Goal: Transaction & Acquisition: Purchase product/service

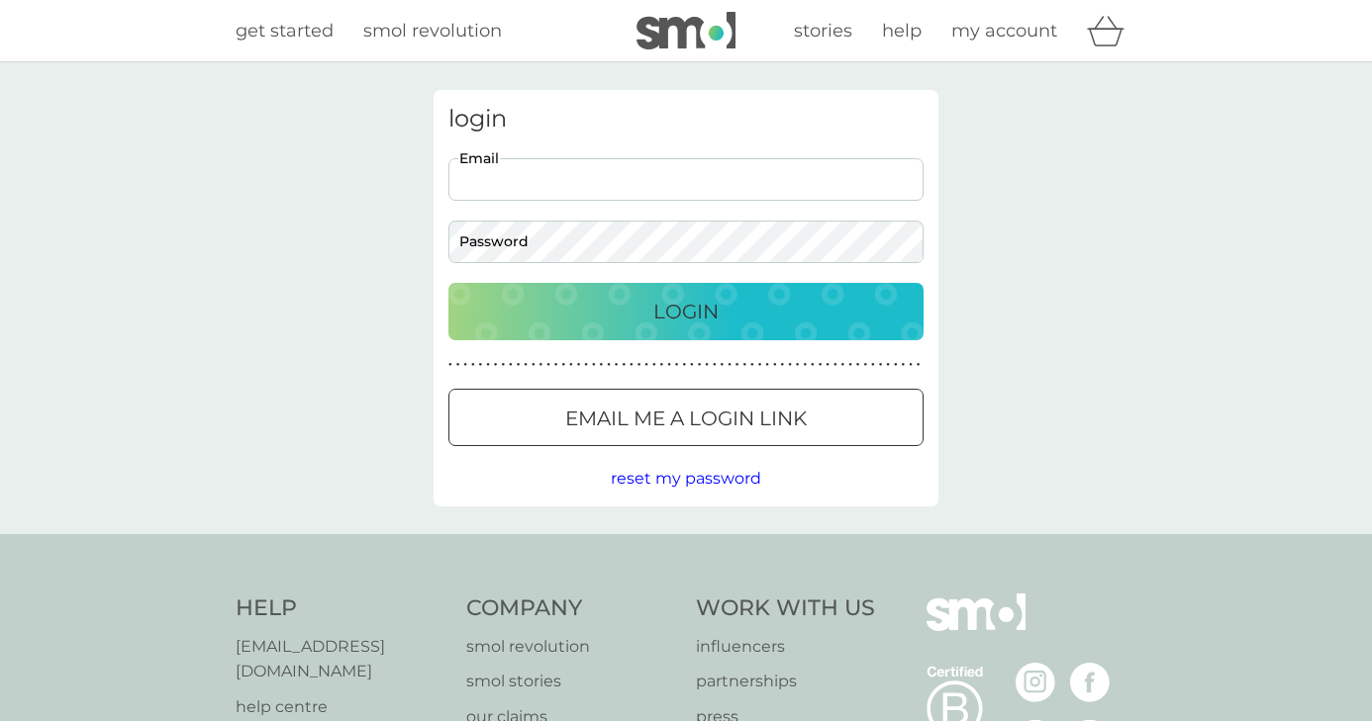
type input "[EMAIL_ADDRESS][DOMAIN_NAME]"
click at [686, 311] on button "Login" at bounding box center [685, 311] width 475 height 57
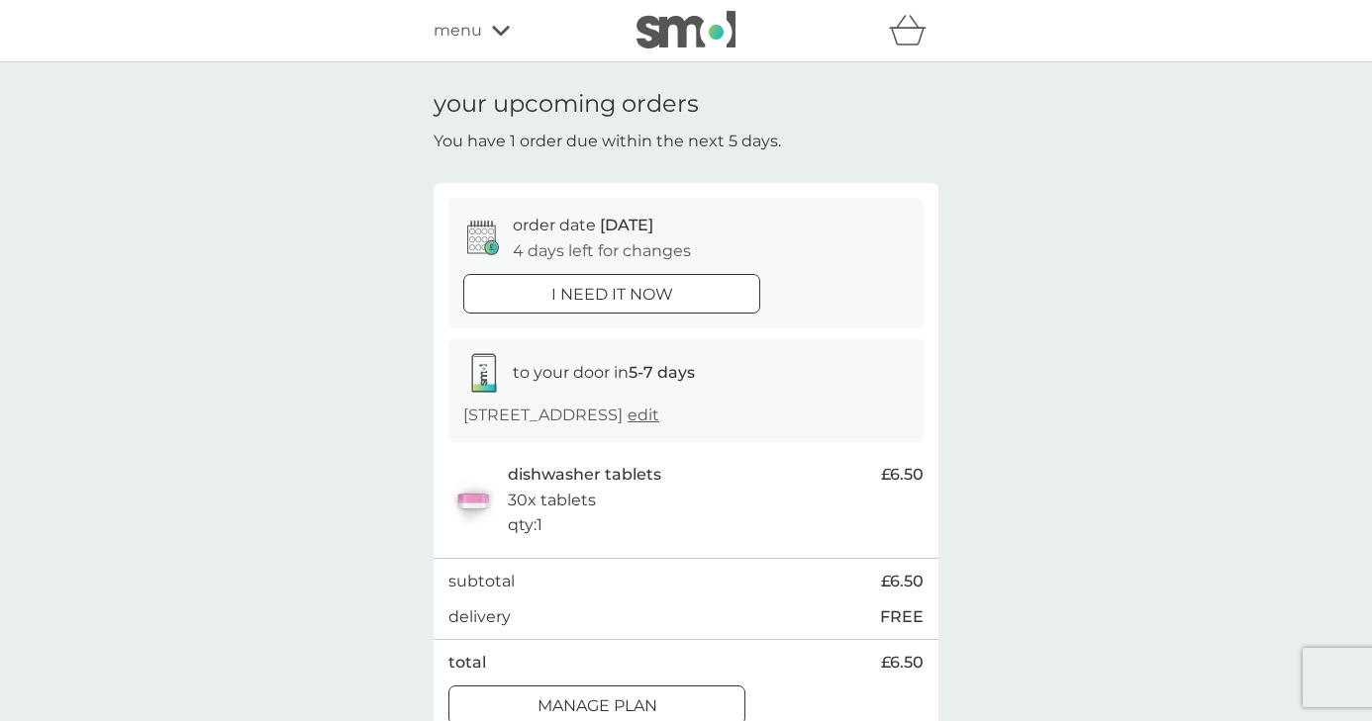
click at [474, 43] on span "menu" at bounding box center [457, 31] width 48 height 26
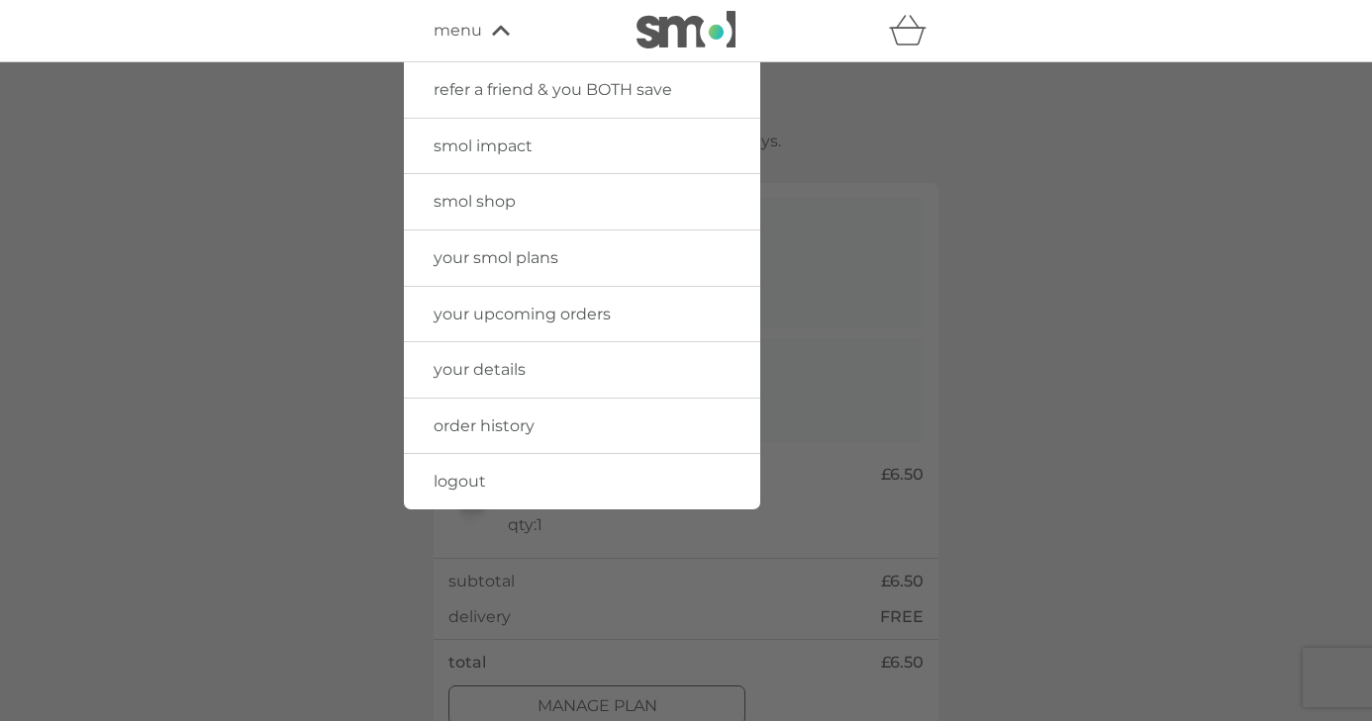
click at [523, 252] on span "your smol plans" at bounding box center [495, 257] width 125 height 19
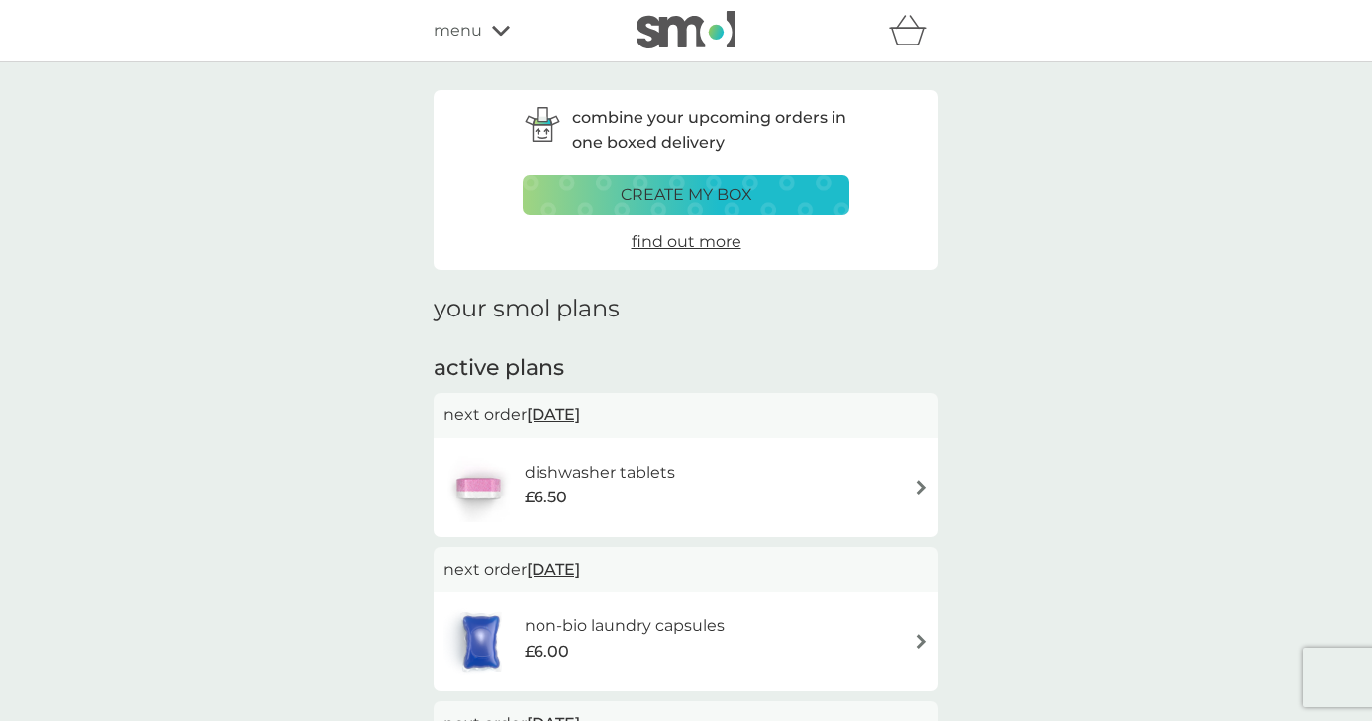
click at [921, 634] on img at bounding box center [920, 641] width 15 height 15
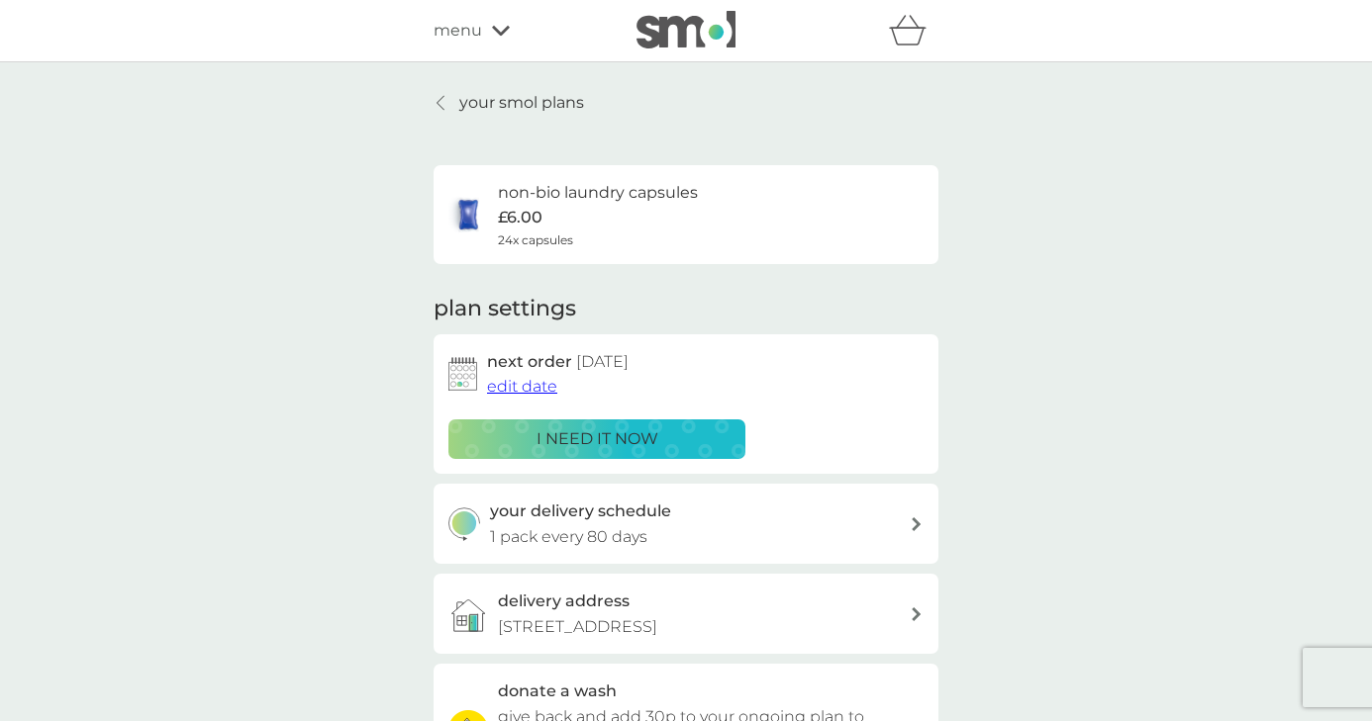
click at [705, 439] on div "i need it now" at bounding box center [596, 440] width 271 height 26
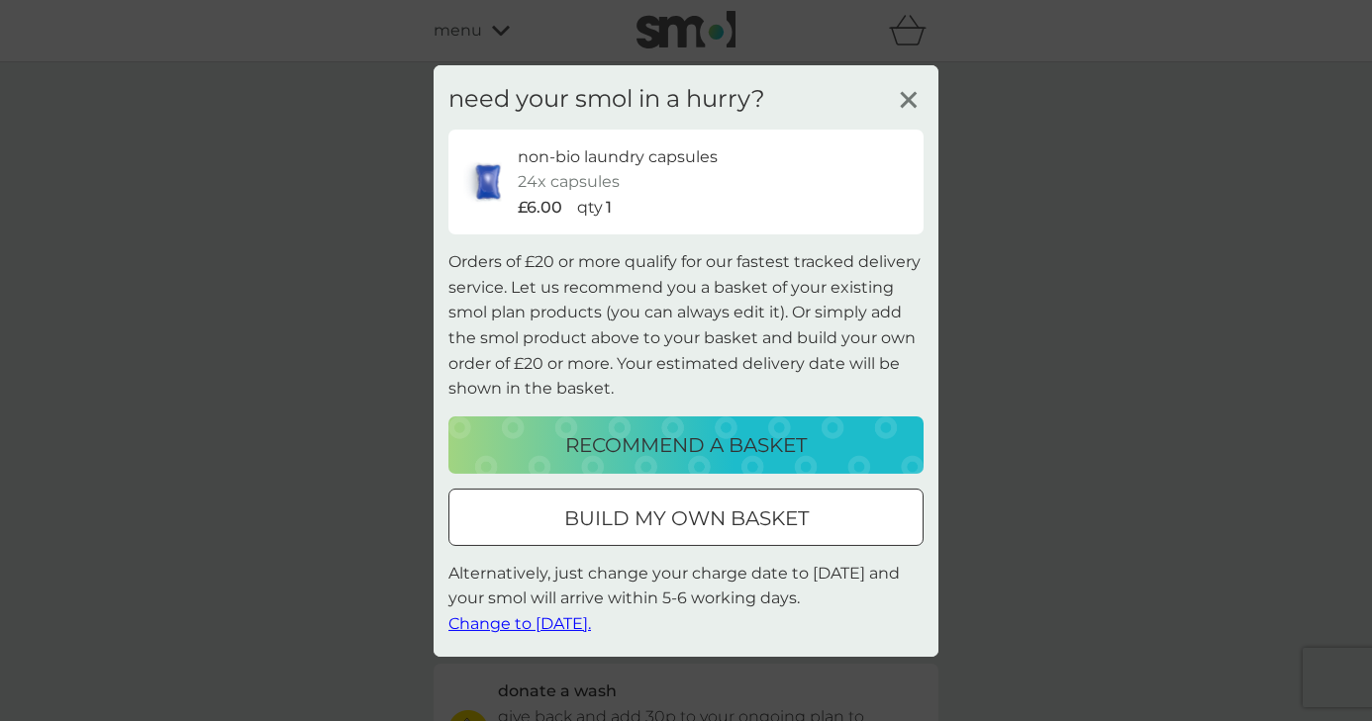
click at [705, 439] on p "recommend a basket" at bounding box center [685, 446] width 241 height 32
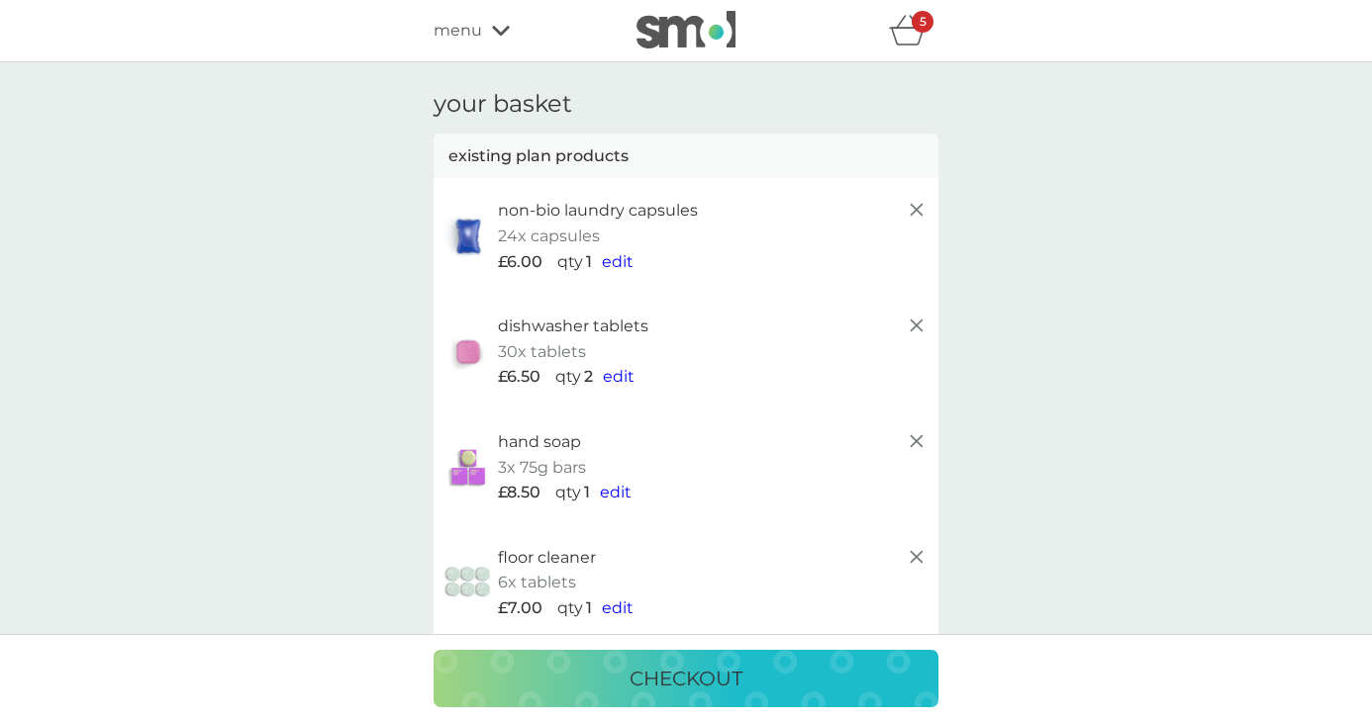
click at [913, 549] on icon at bounding box center [917, 557] width 24 height 24
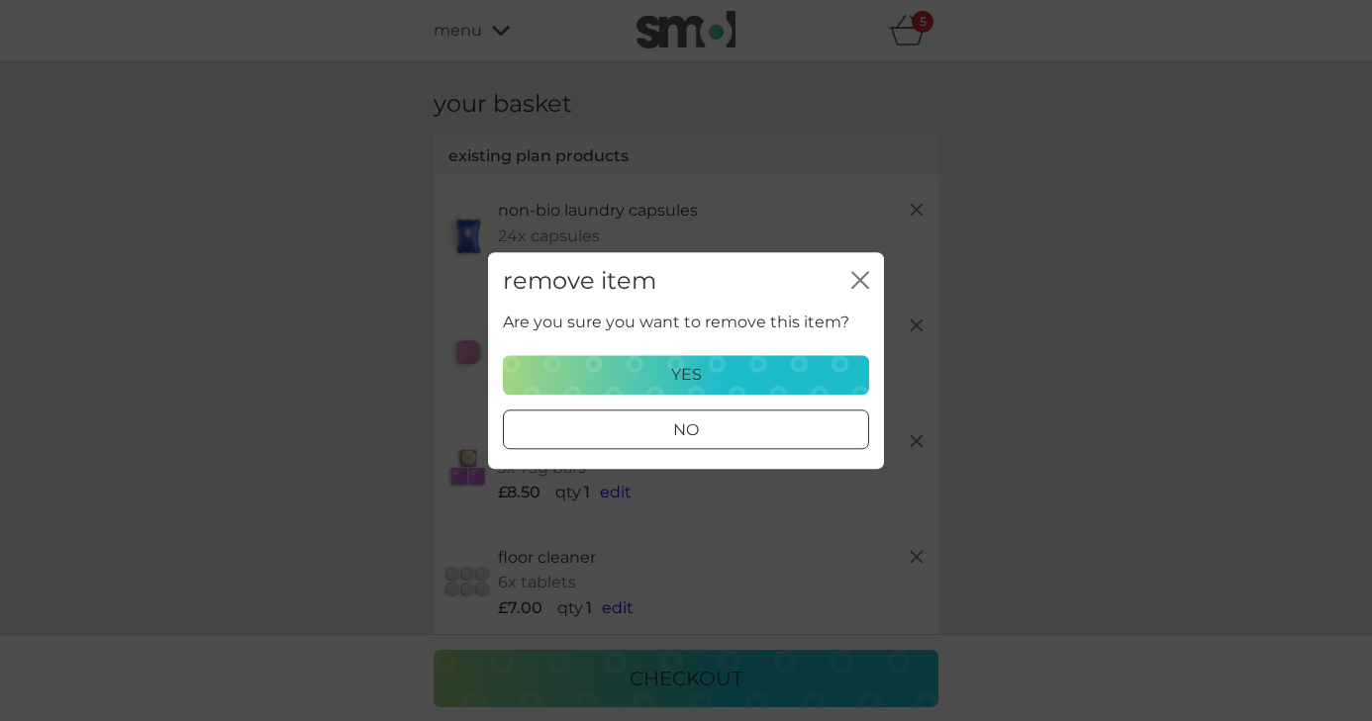
click at [743, 367] on div "yes" at bounding box center [686, 375] width 340 height 26
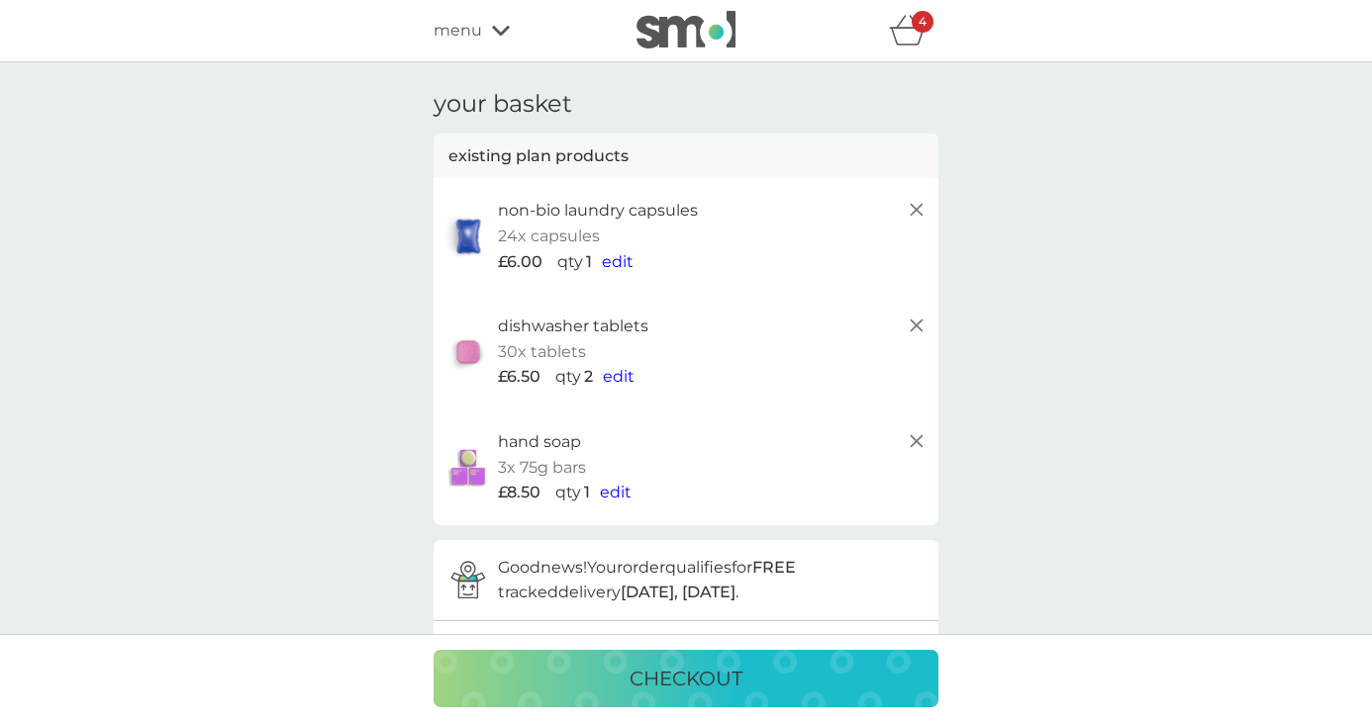
click at [684, 681] on p "checkout" at bounding box center [685, 679] width 113 height 32
